Goal: Task Accomplishment & Management: Use online tool/utility

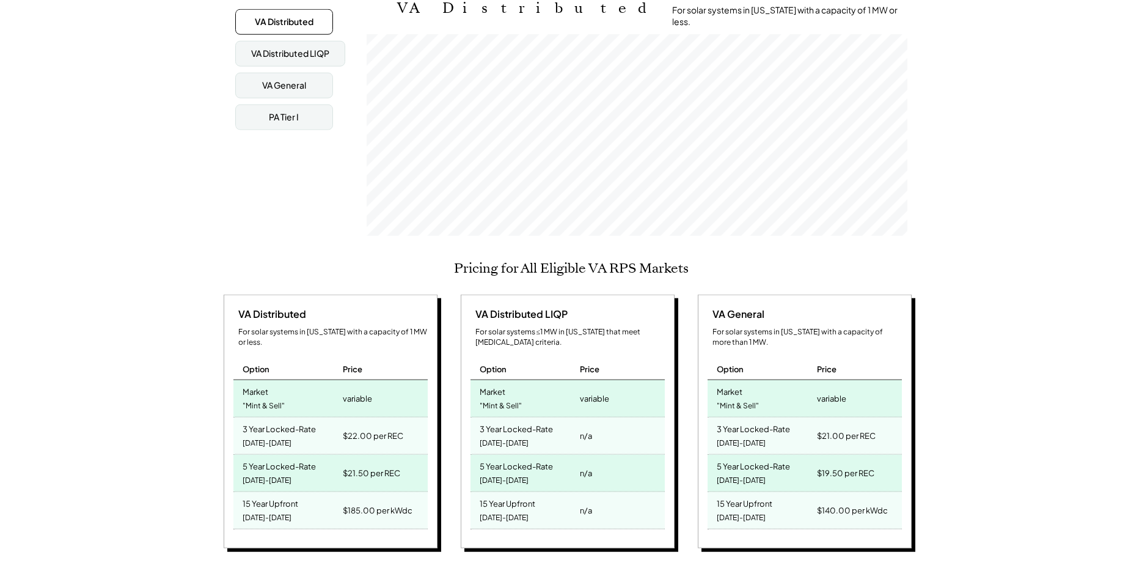
scroll to position [247, 0]
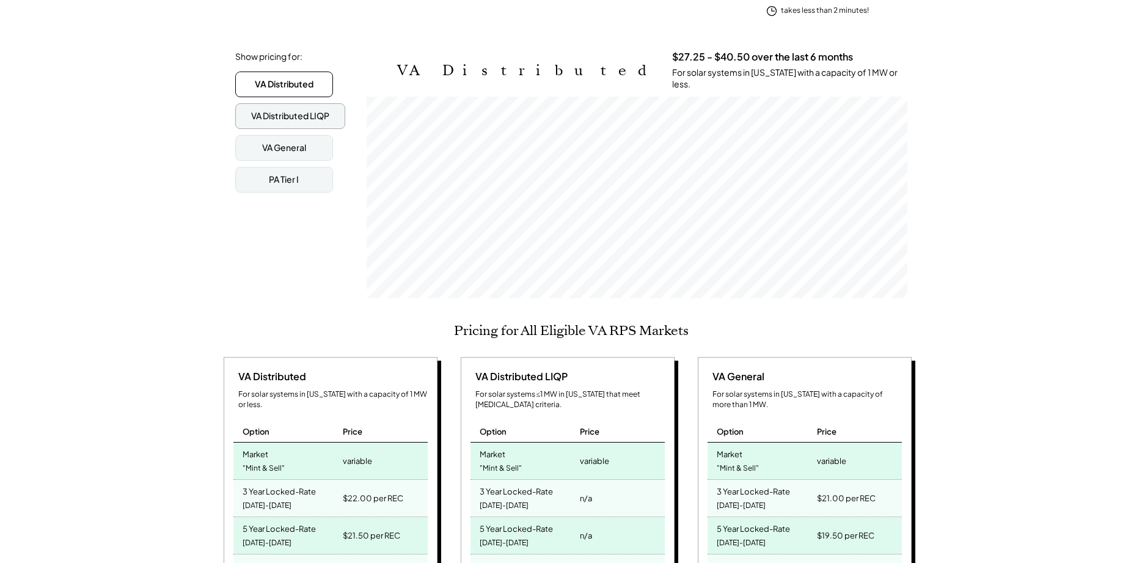
click at [262, 110] on div "VA Distributed LIQP" at bounding box center [290, 116] width 78 height 12
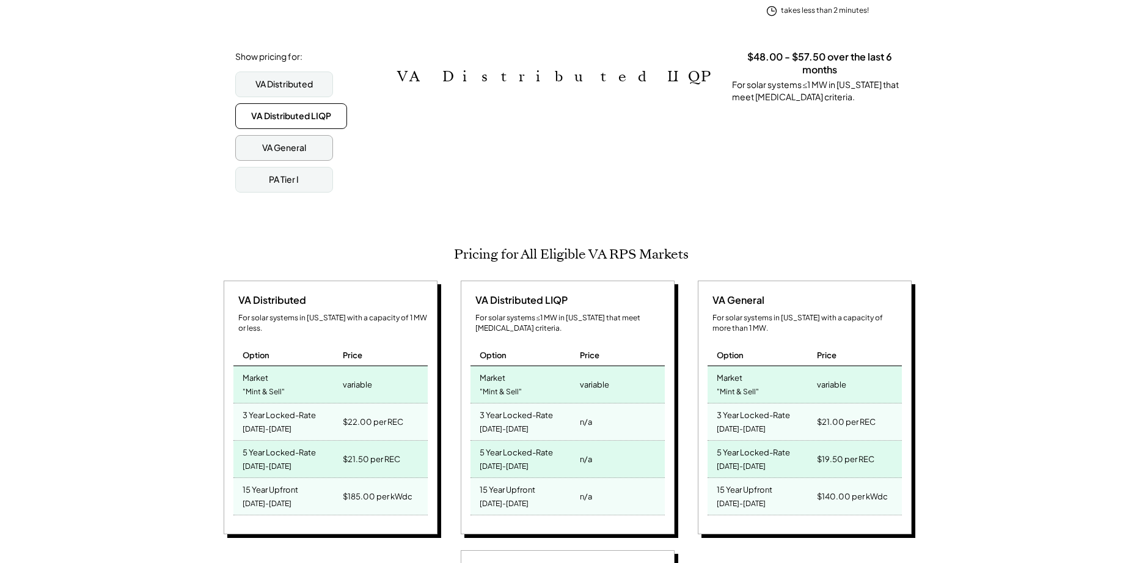
click at [258, 145] on div "VA General" at bounding box center [284, 148] width 98 height 26
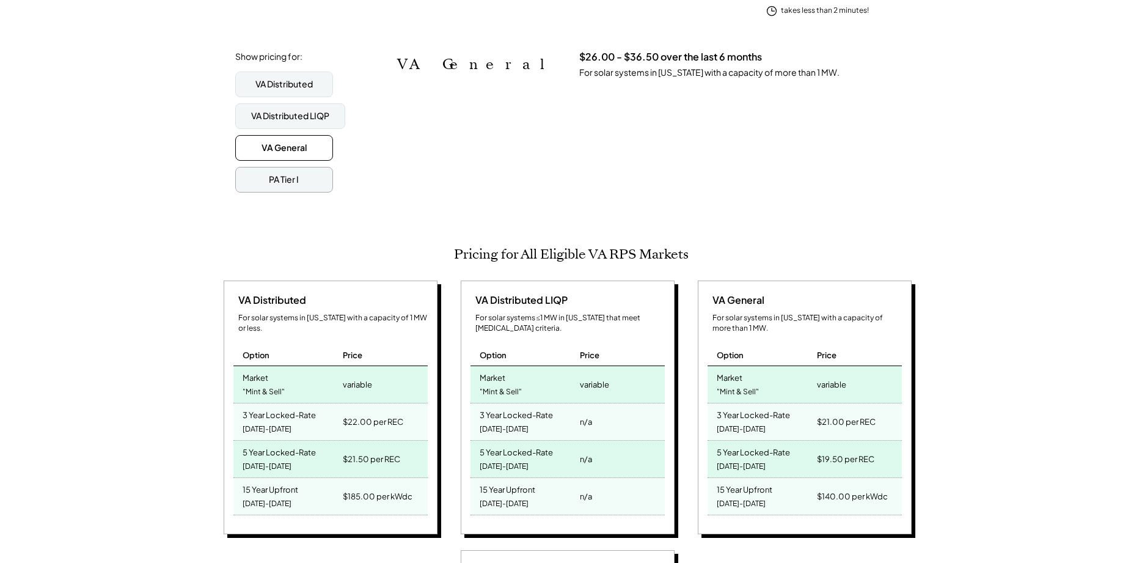
click at [255, 168] on div "PA Tier I" at bounding box center [284, 180] width 98 height 26
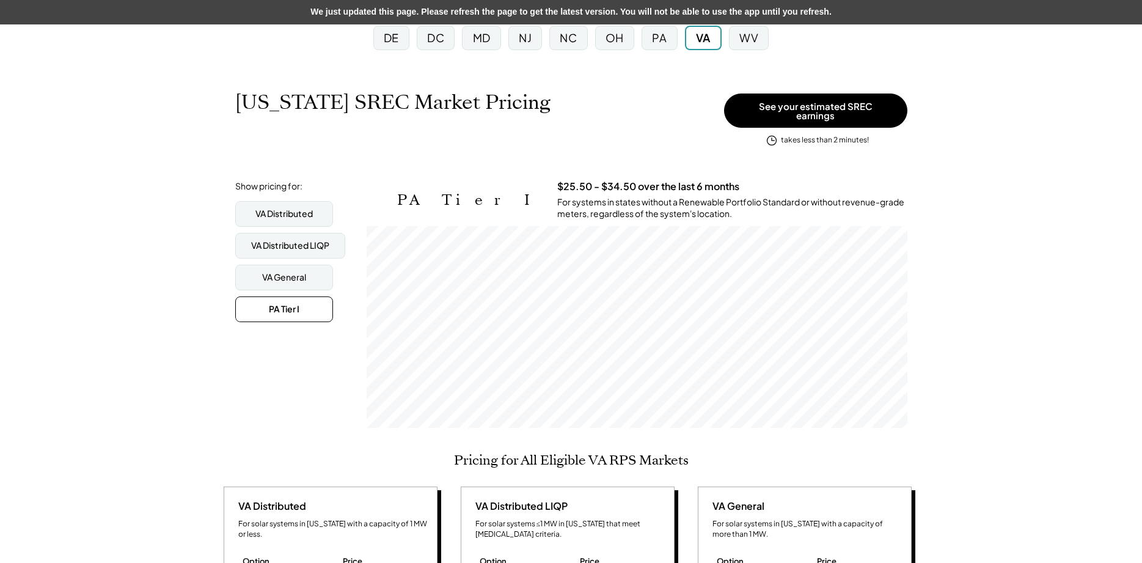
scroll to position [0, 0]
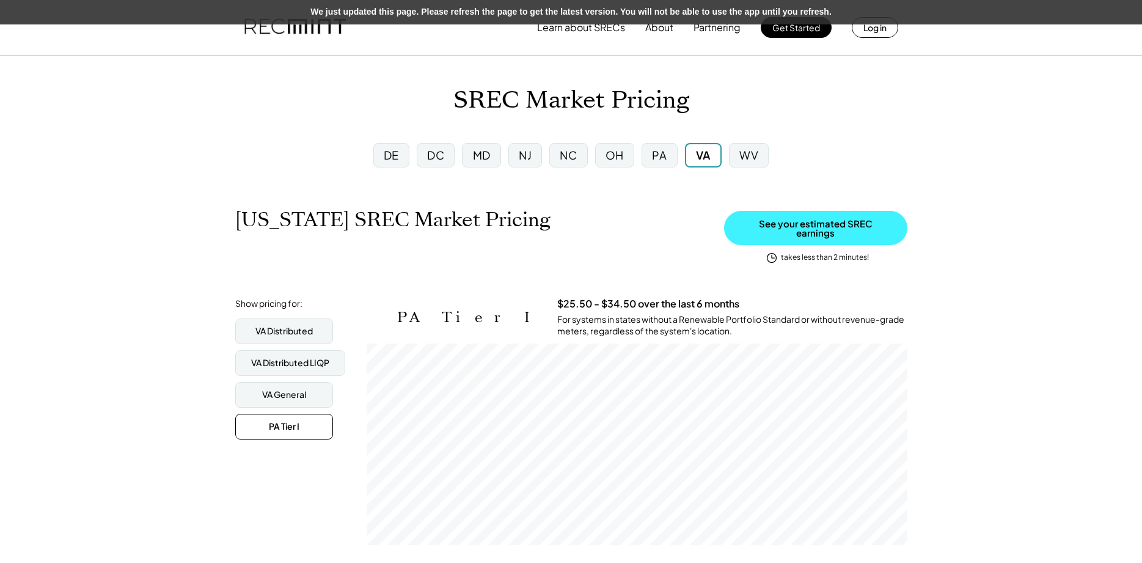
click at [831, 220] on button "See your estimated SREC earnings" at bounding box center [815, 228] width 183 height 34
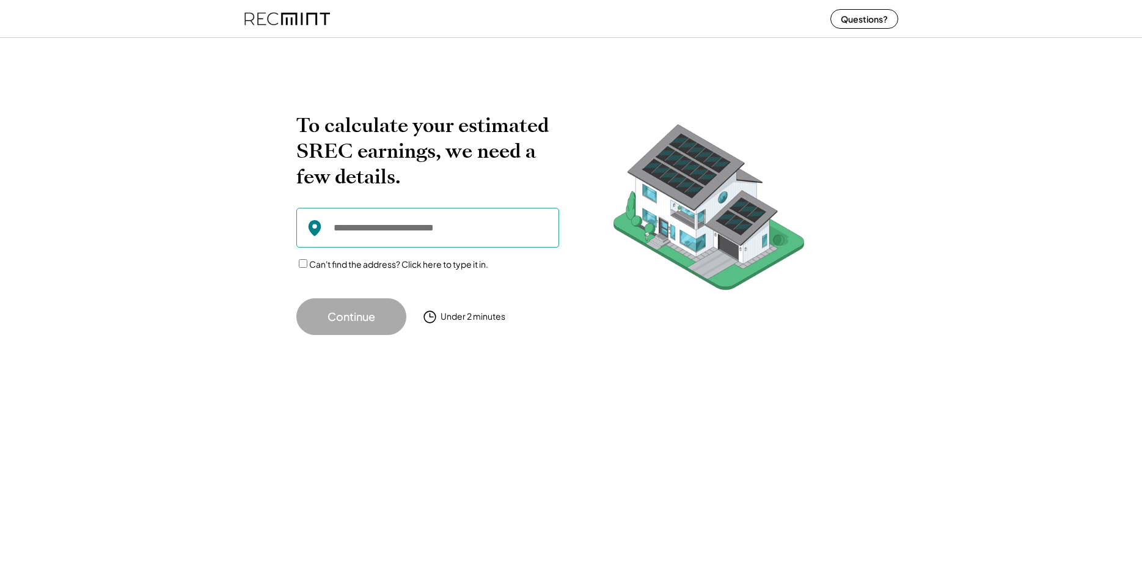
click at [356, 230] on input "input" at bounding box center [427, 228] width 263 height 40
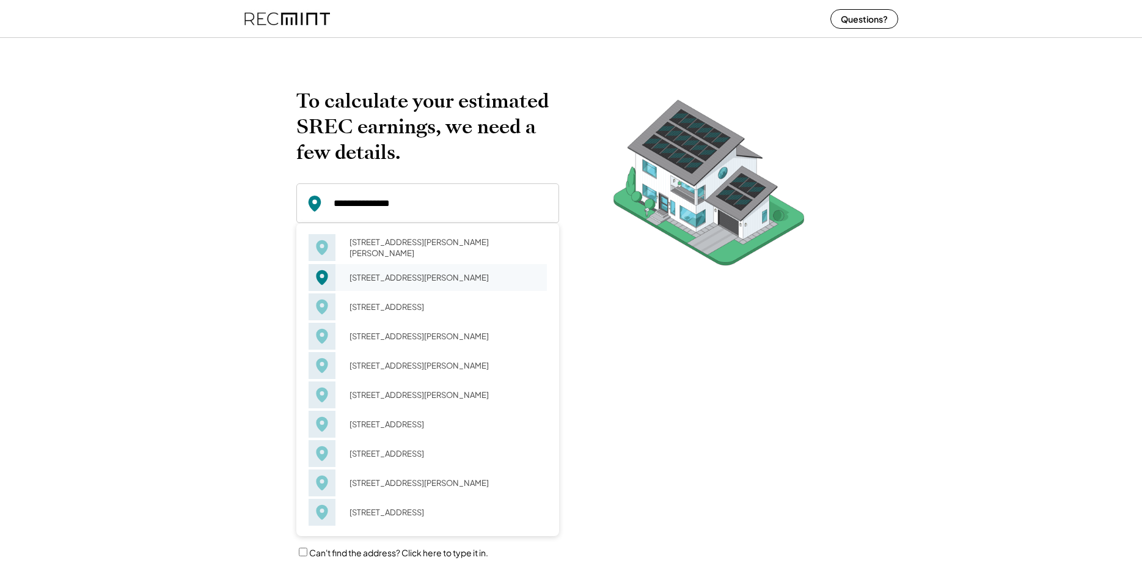
click at [401, 279] on div "410 Long Meadow Dr Fredericksburg, VA 22406" at bounding box center [444, 277] width 205 height 17
type input "**********"
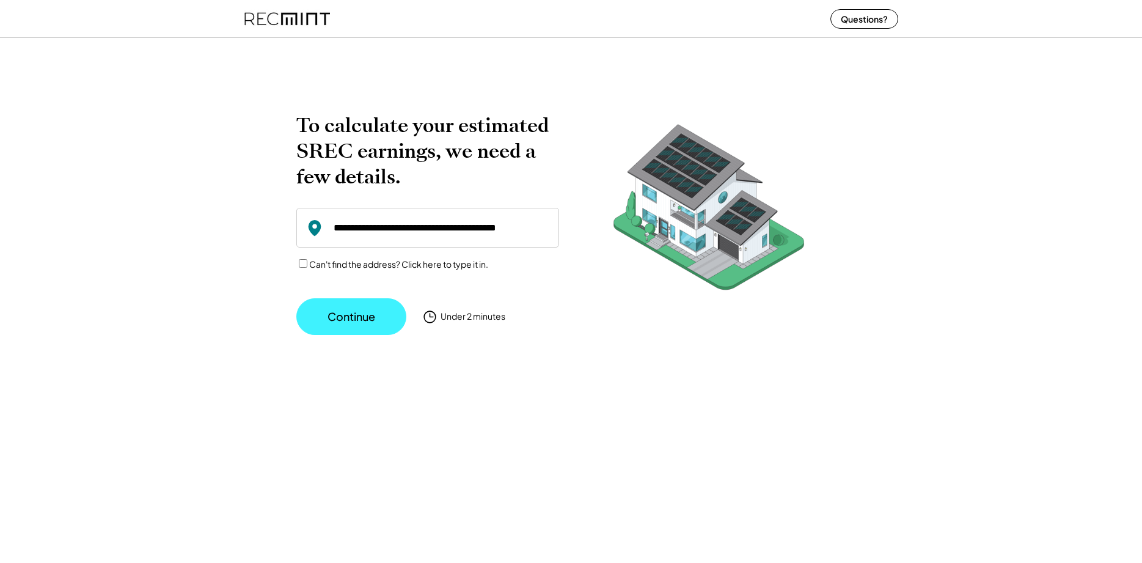
click at [351, 314] on button "Continue" at bounding box center [351, 316] width 110 height 37
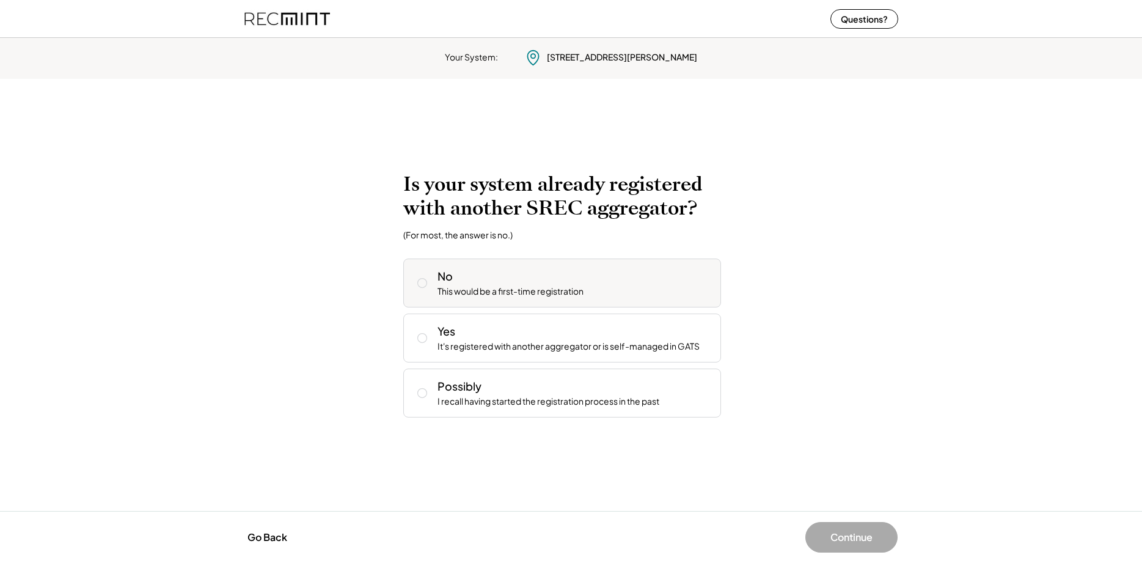
click at [553, 298] on div "No This would be a first-time registration" at bounding box center [562, 282] width 318 height 49
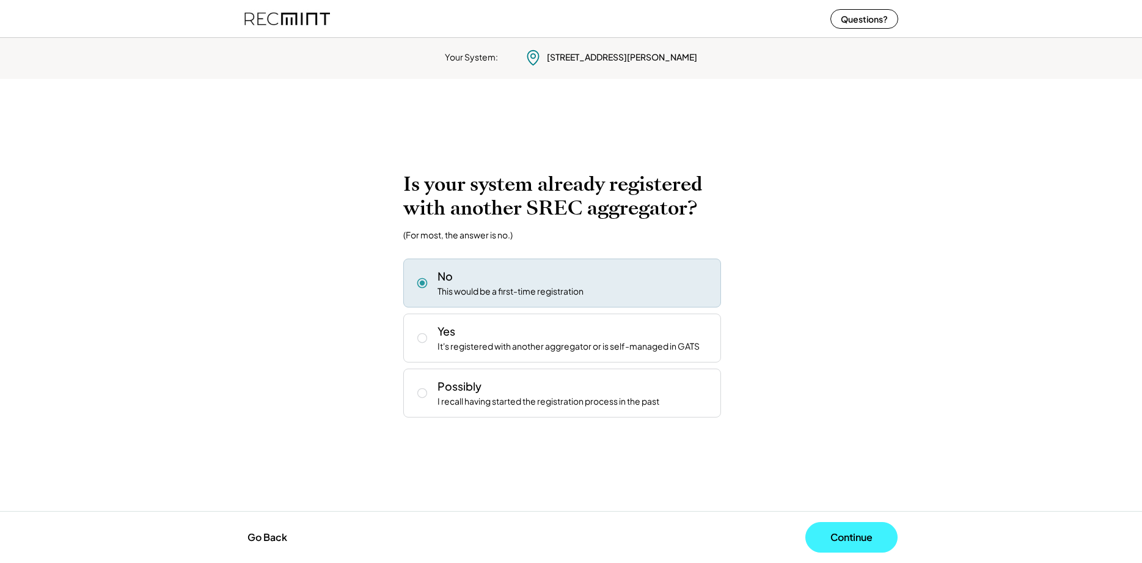
click at [830, 540] on button "Continue" at bounding box center [851, 537] width 92 height 31
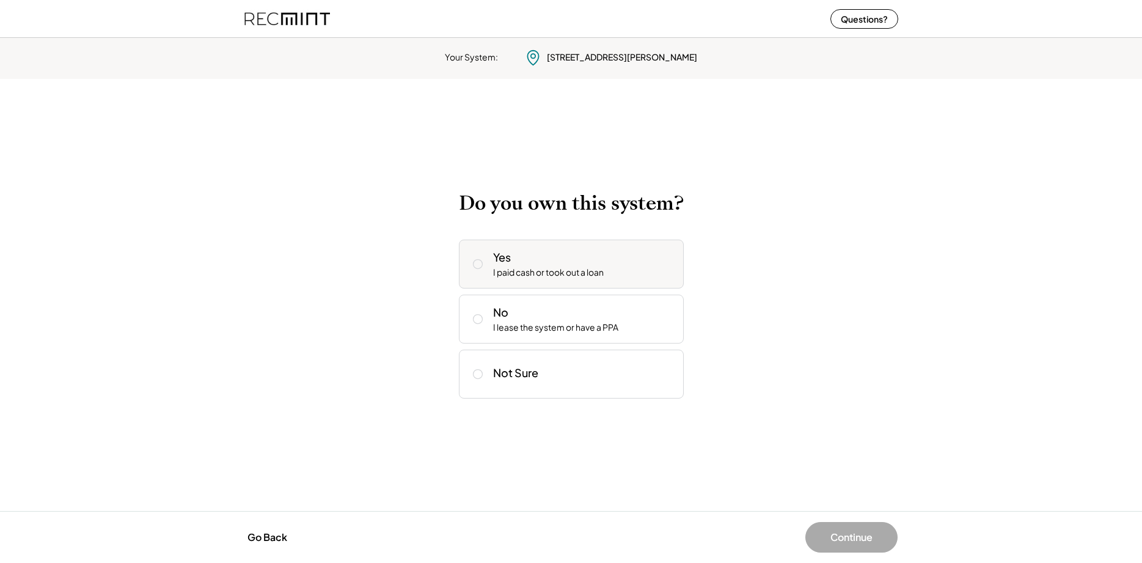
click at [487, 268] on div "Yes I paid cash or took out a loan" at bounding box center [571, 264] width 225 height 49
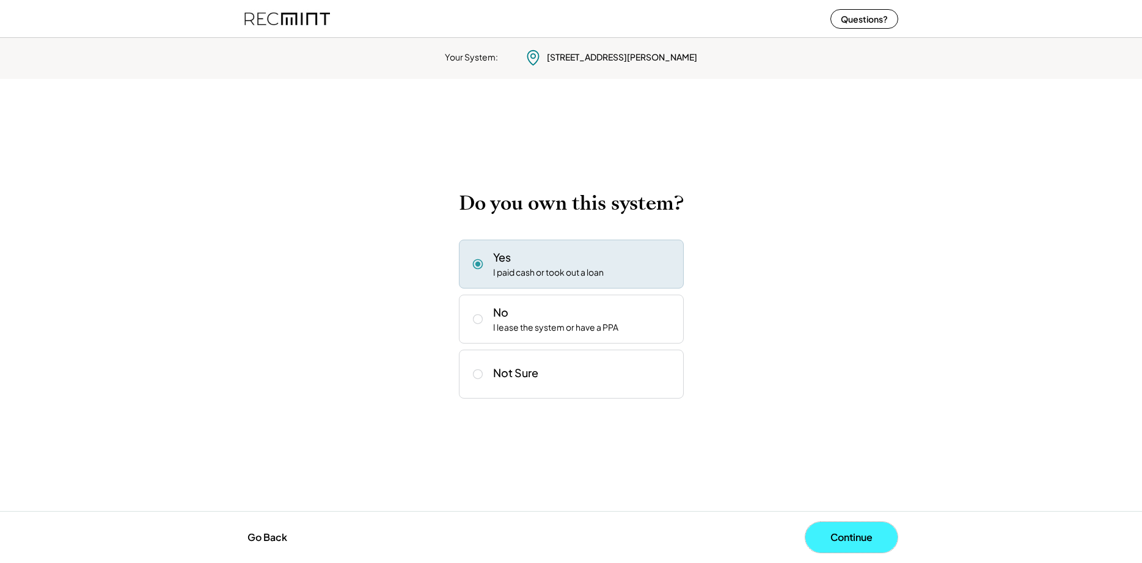
click at [838, 537] on button "Continue" at bounding box center [851, 537] width 92 height 31
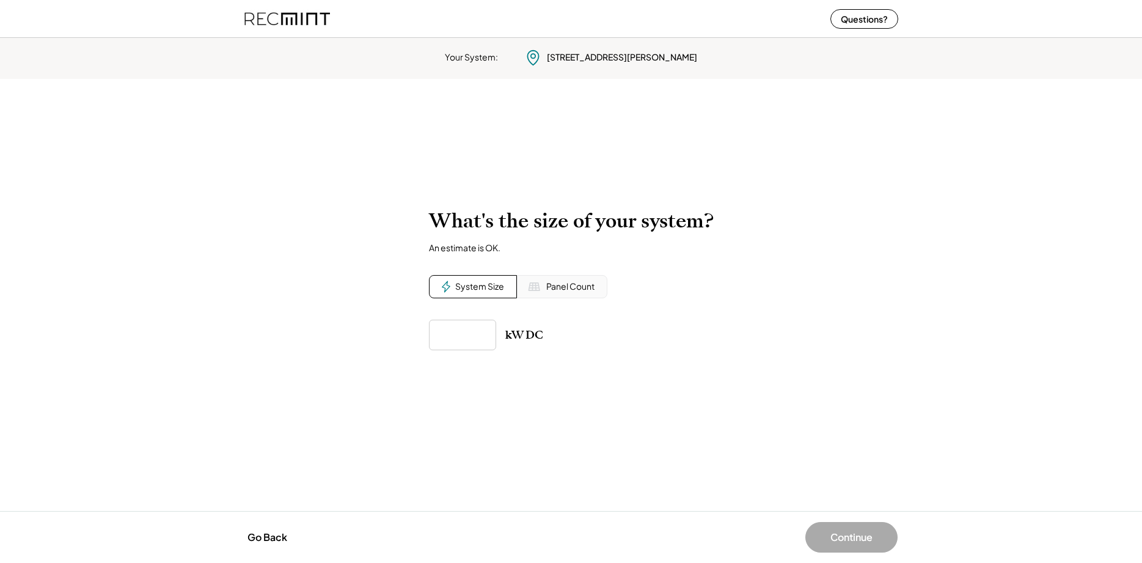
click at [543, 295] on div "Panel Count" at bounding box center [562, 286] width 90 height 23
click at [458, 336] on input "input" at bounding box center [462, 335] width 67 height 31
type input "**"
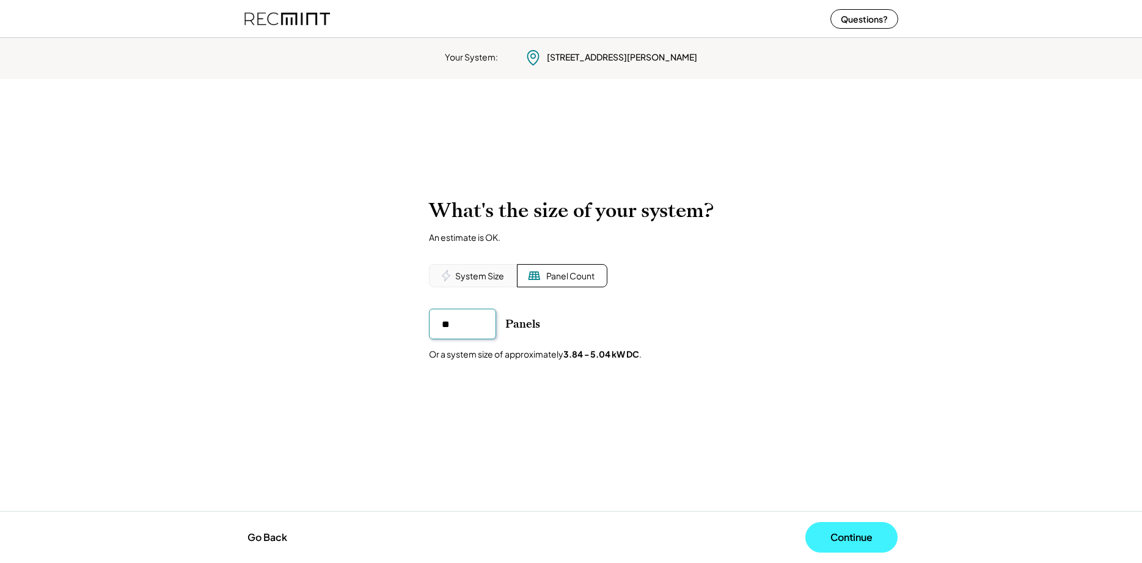
click at [843, 535] on button "Continue" at bounding box center [851, 537] width 92 height 31
